Goal: Manage account settings

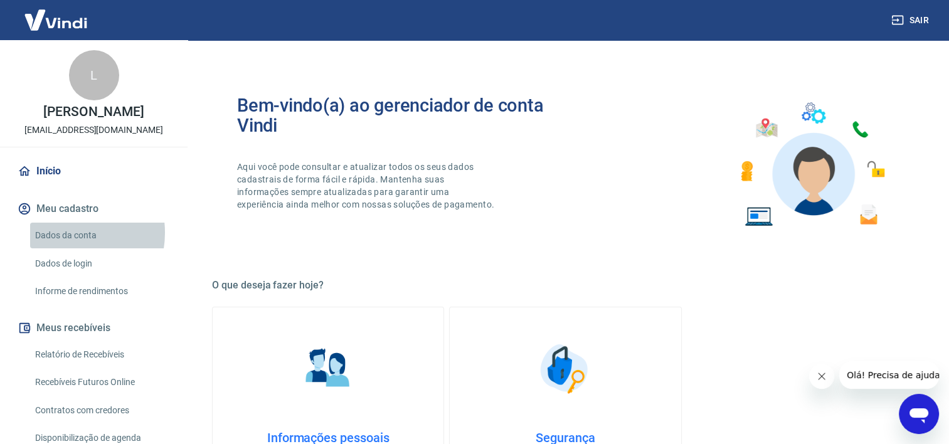
click at [64, 246] on link "Dados da conta" at bounding box center [101, 236] width 142 height 26
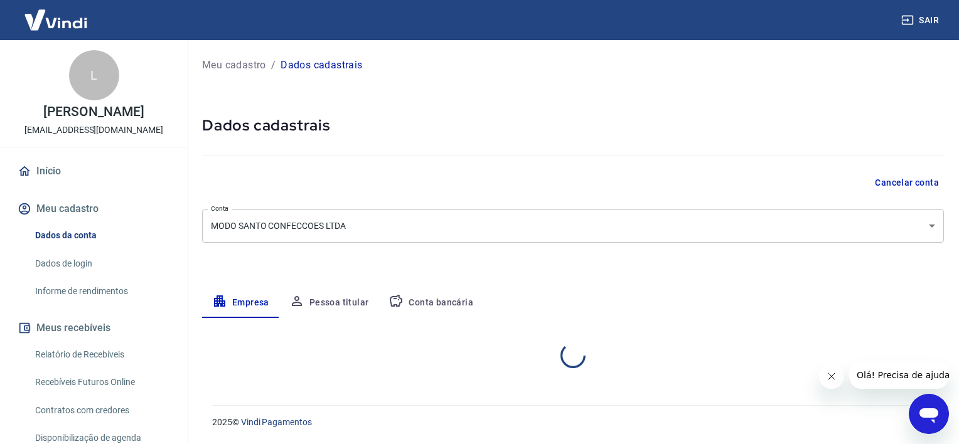
select select "SP"
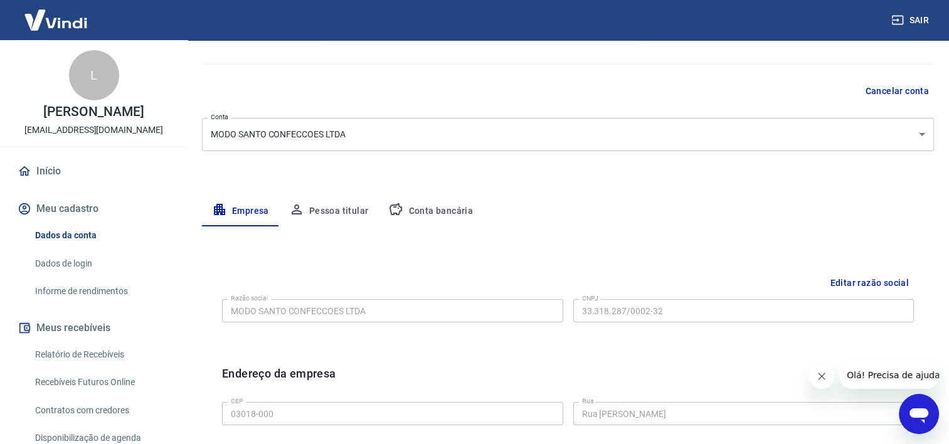
scroll to position [314, 0]
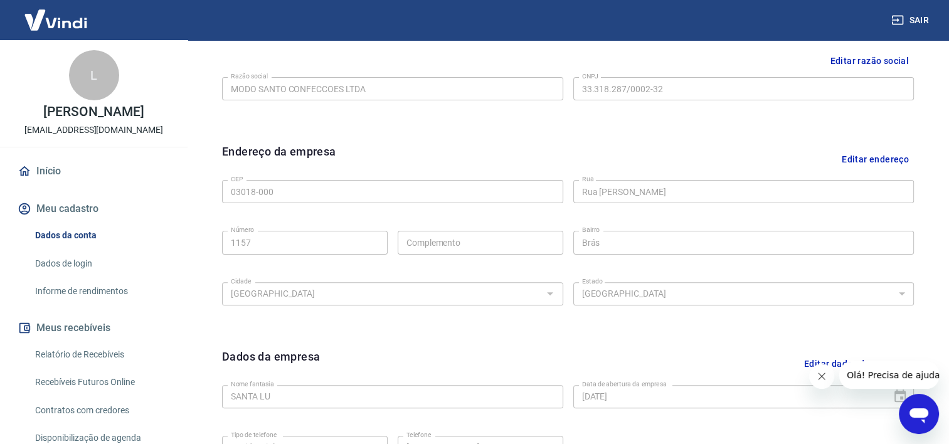
click at [60, 24] on img at bounding box center [56, 20] width 82 height 38
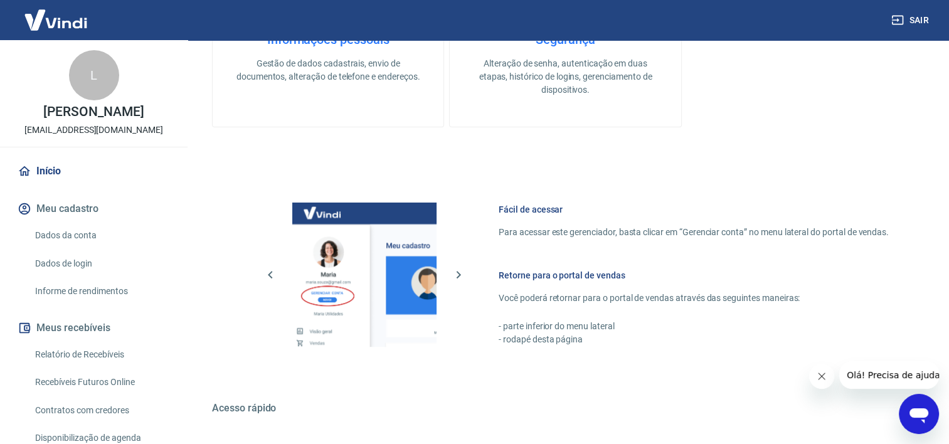
scroll to position [546, 0]
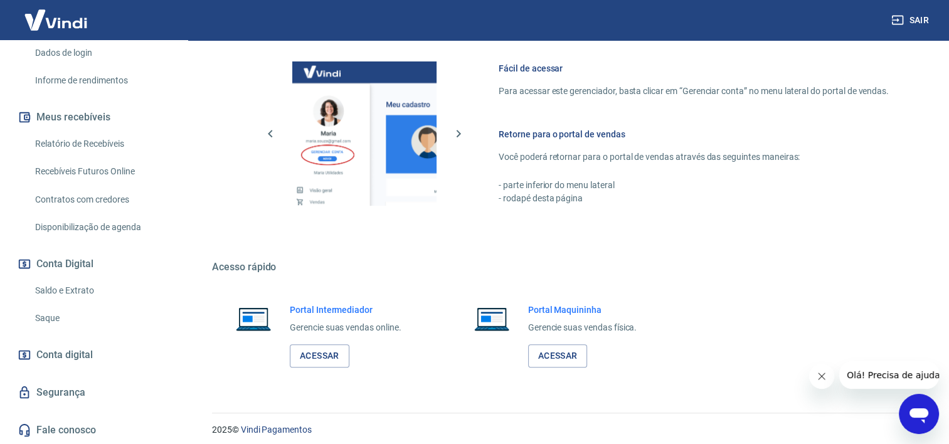
scroll to position [546, 0]
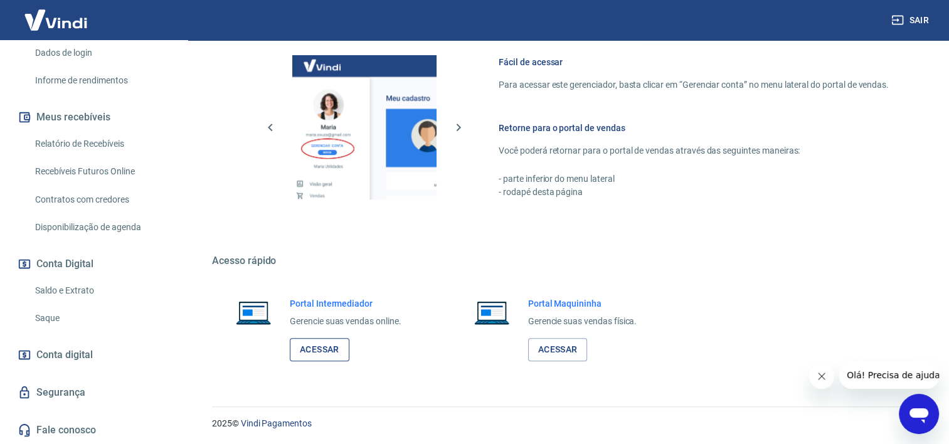
click at [322, 354] on link "Acessar" at bounding box center [320, 349] width 60 height 23
click at [227, 33] on div "Sair" at bounding box center [474, 20] width 949 height 40
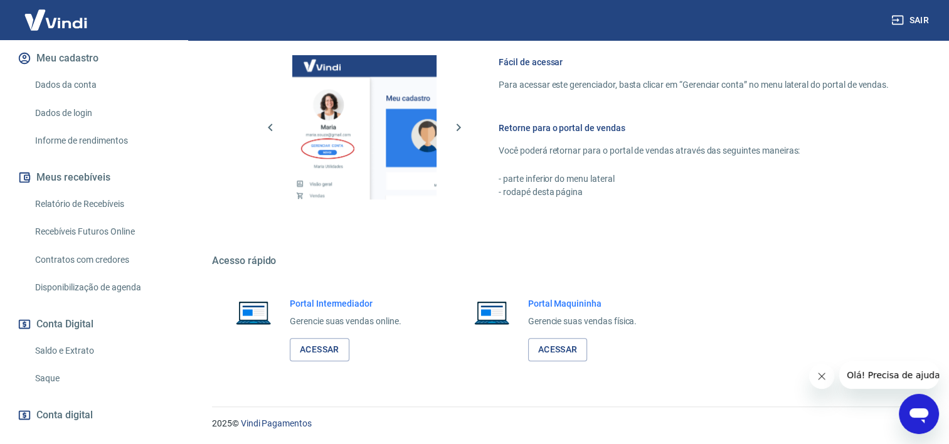
scroll to position [223, 0]
